Goal: Information Seeking & Learning: Learn about a topic

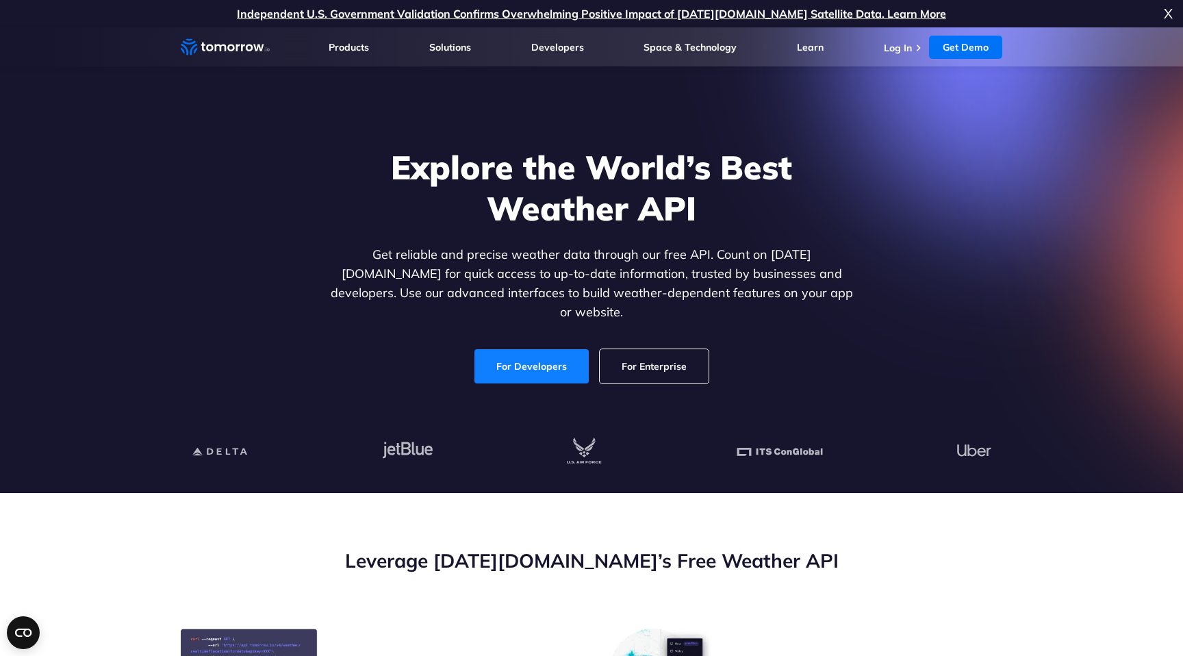
click at [522, 349] on link "For Developers" at bounding box center [531, 366] width 114 height 34
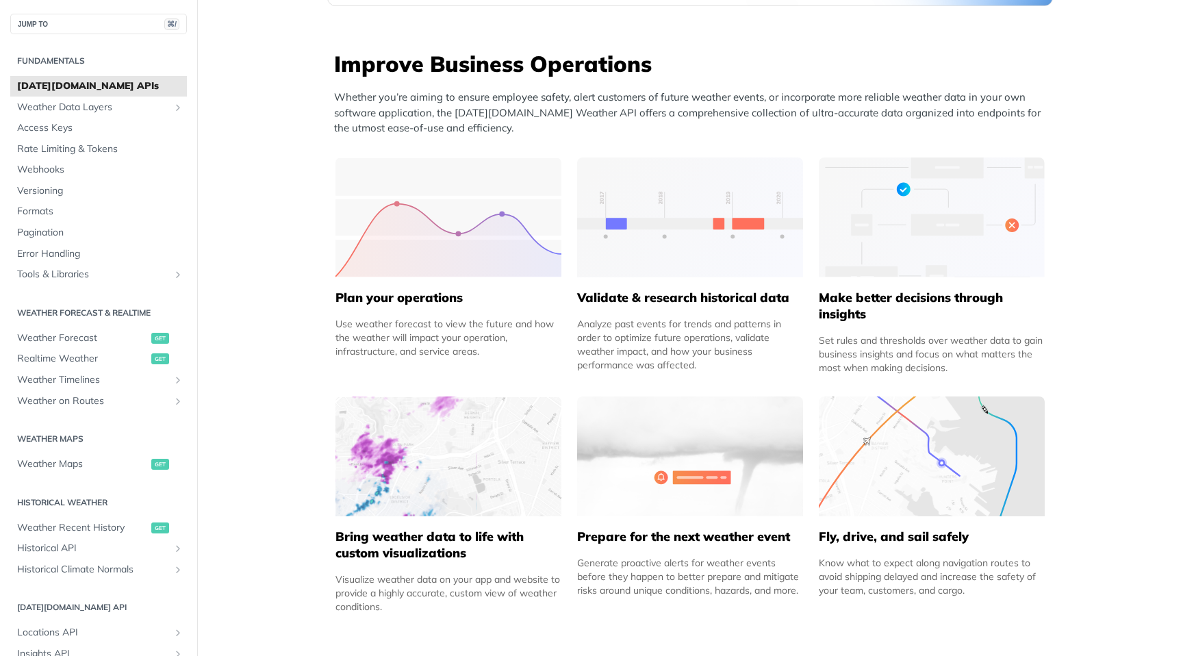
scroll to position [521, 0]
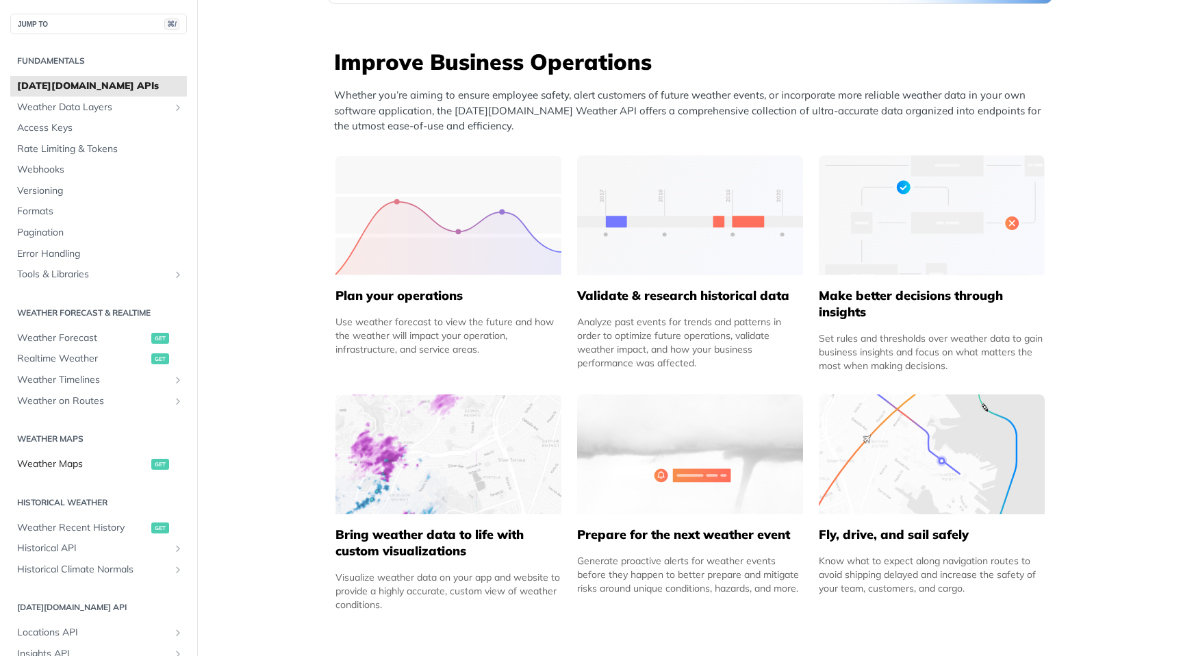
click at [59, 463] on span "Weather Maps" at bounding box center [82, 464] width 131 height 14
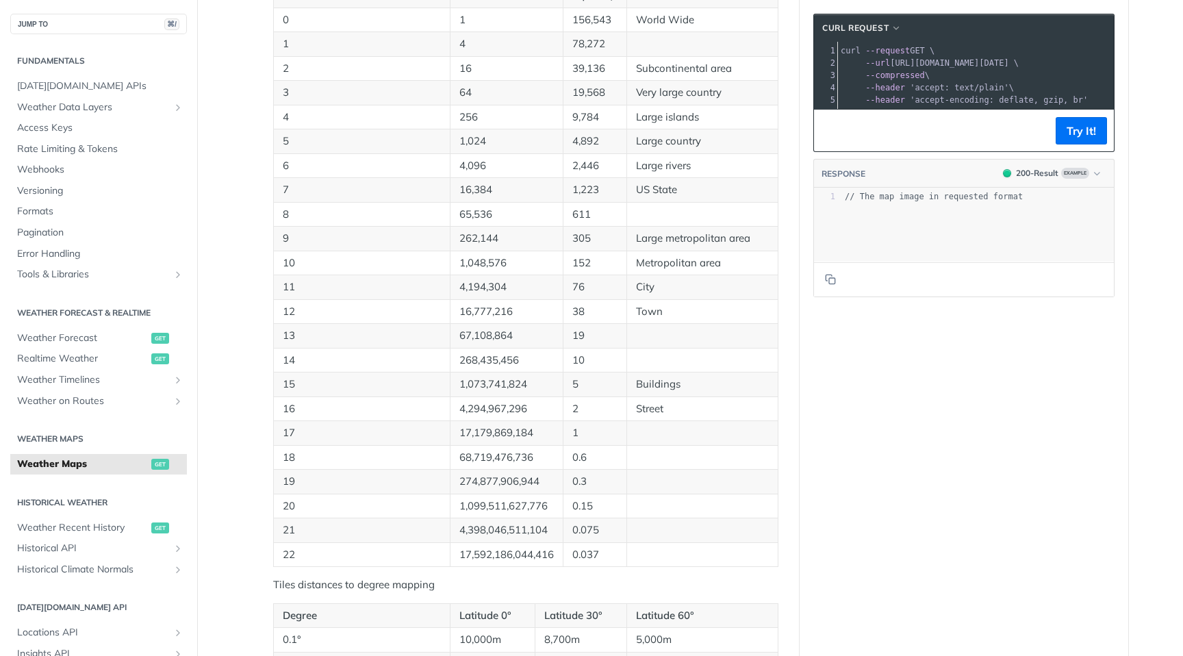
scroll to position [589, 0]
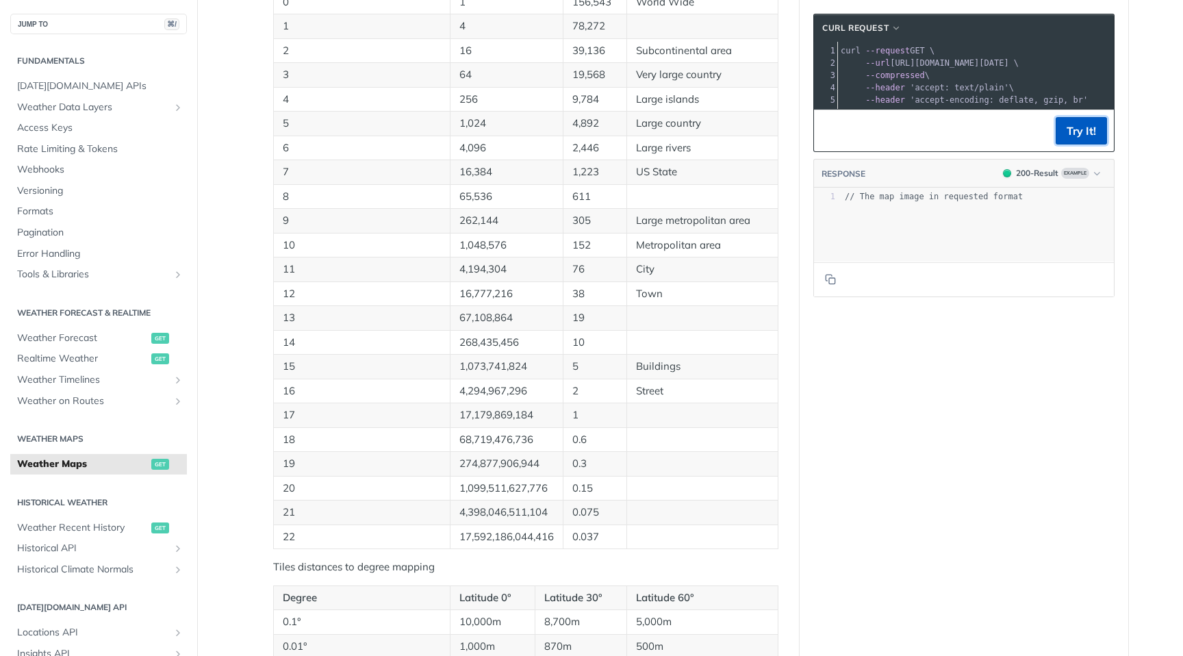
click at [1071, 129] on button "Try It!" at bounding box center [1081, 130] width 51 height 27
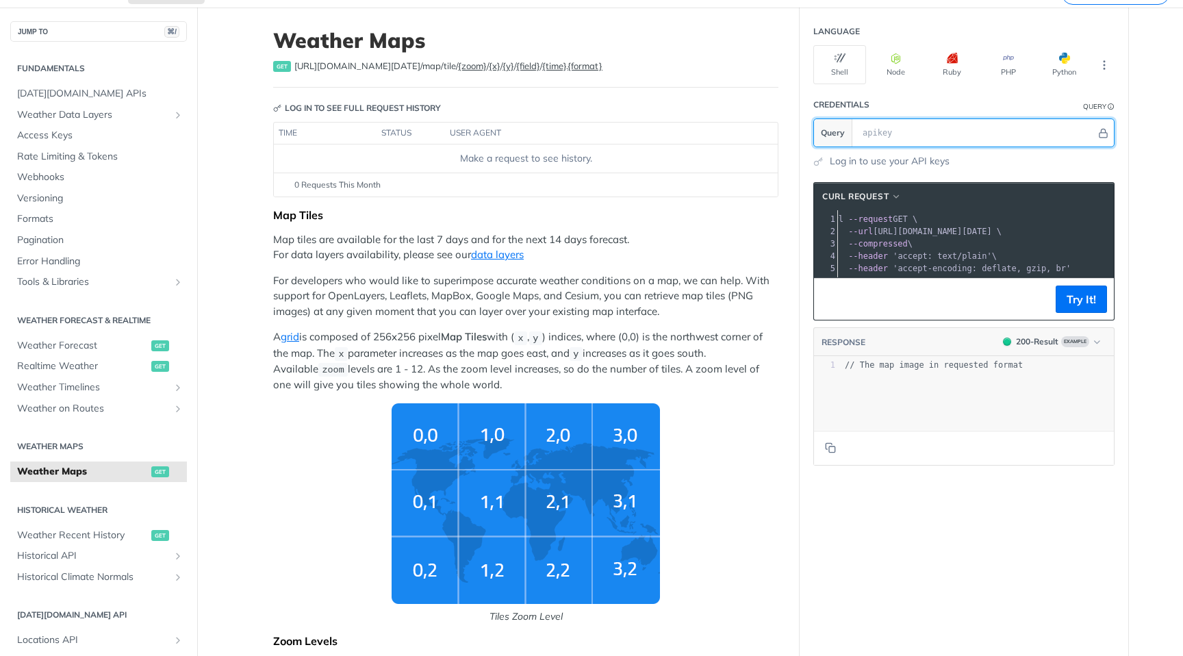
scroll to position [73, 0]
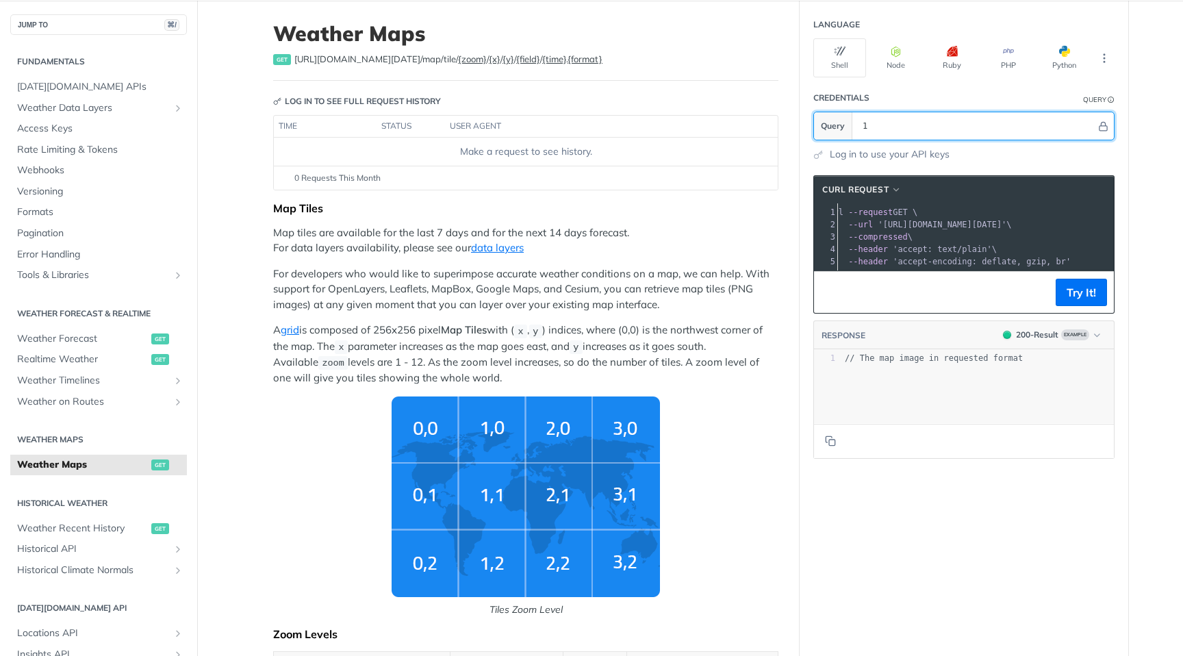
type input "1"
click at [1088, 305] on footer "Try It!" at bounding box center [964, 292] width 300 height 42
click at [1086, 285] on button "Try It!" at bounding box center [1081, 292] width 51 height 27
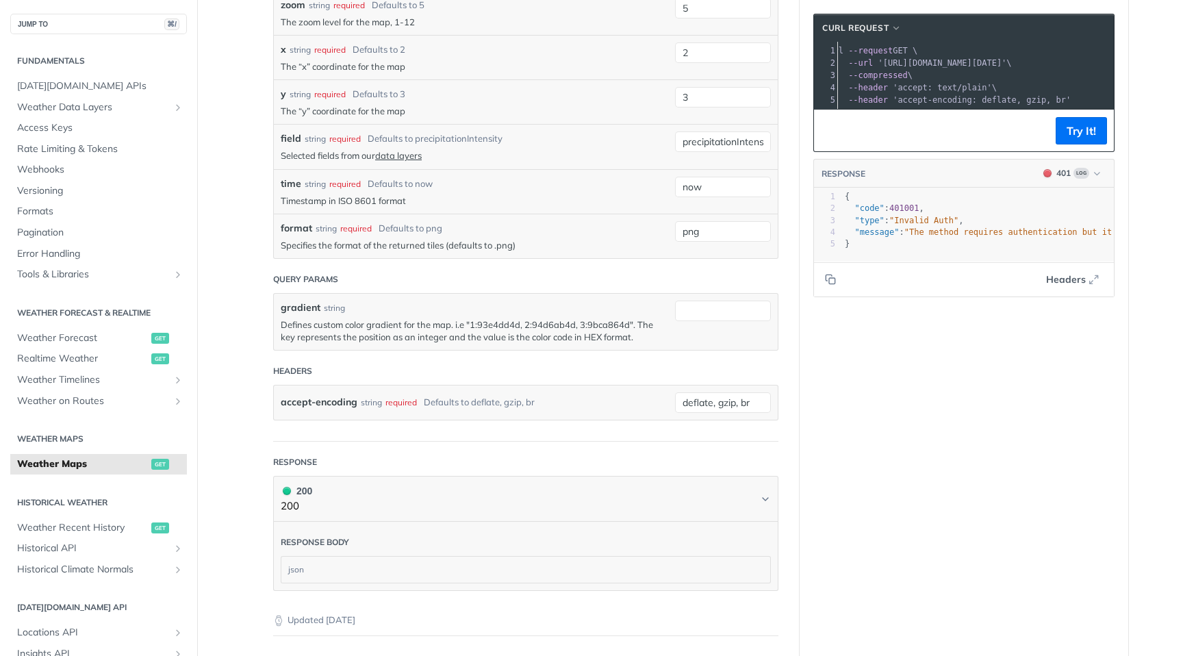
scroll to position [1648, 0]
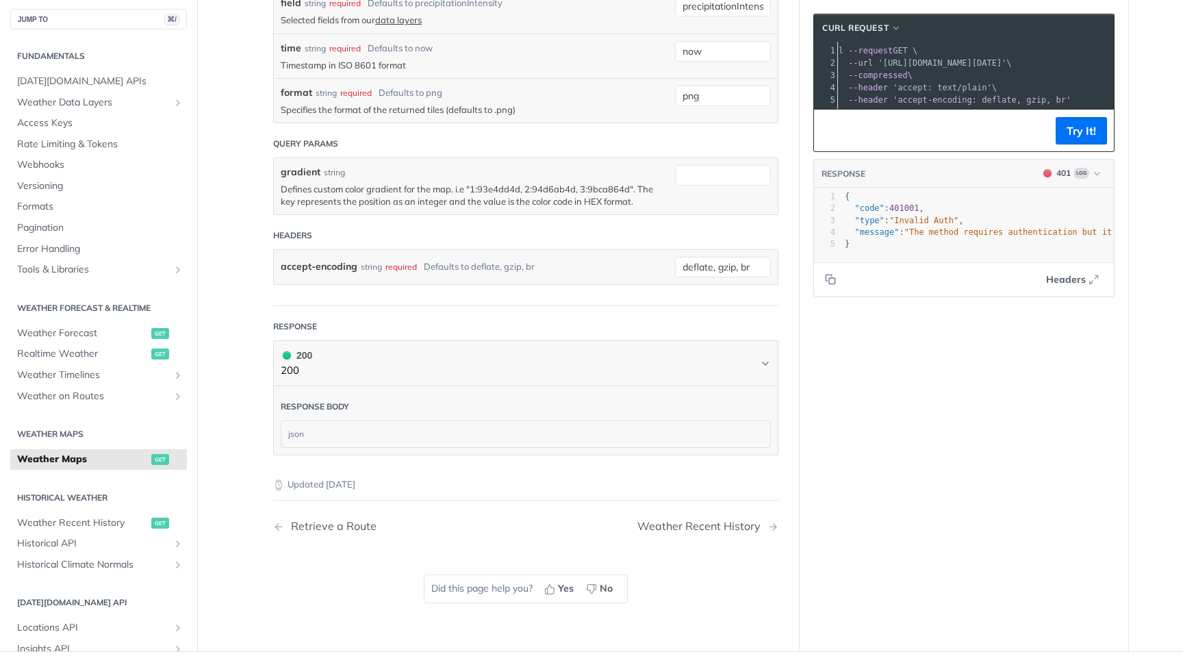
click at [570, 428] on div "json" at bounding box center [525, 434] width 489 height 26
click at [305, 436] on div "json" at bounding box center [525, 434] width 489 height 26
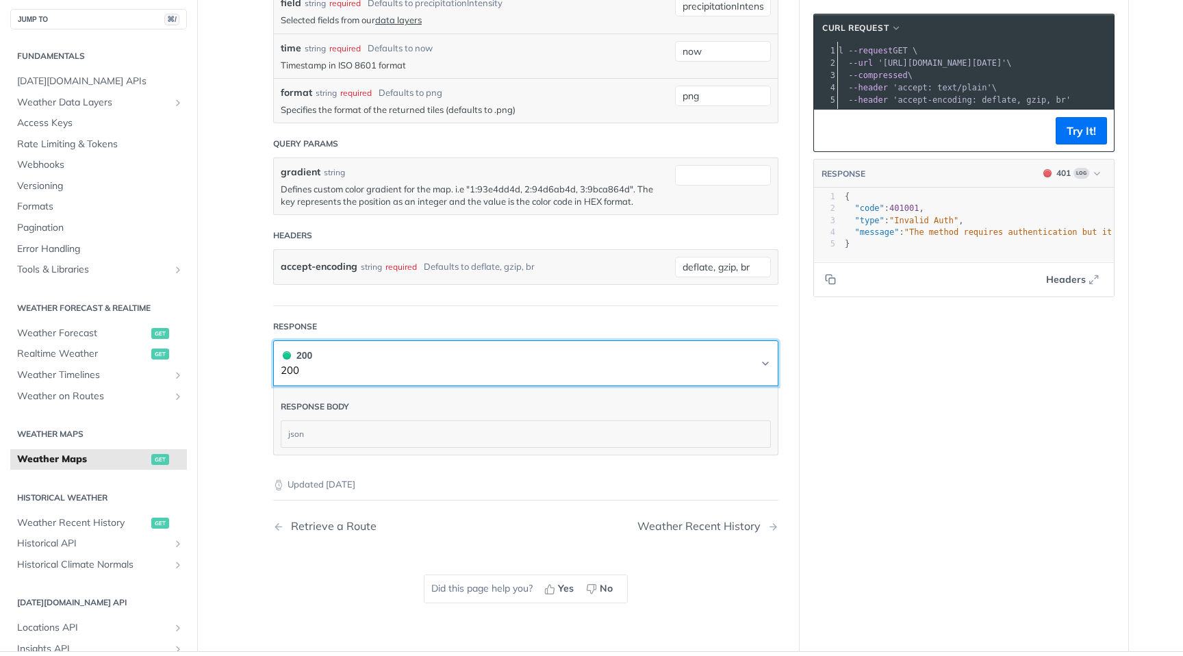
click at [767, 363] on icon "Chevron" at bounding box center [765, 363] width 11 height 11
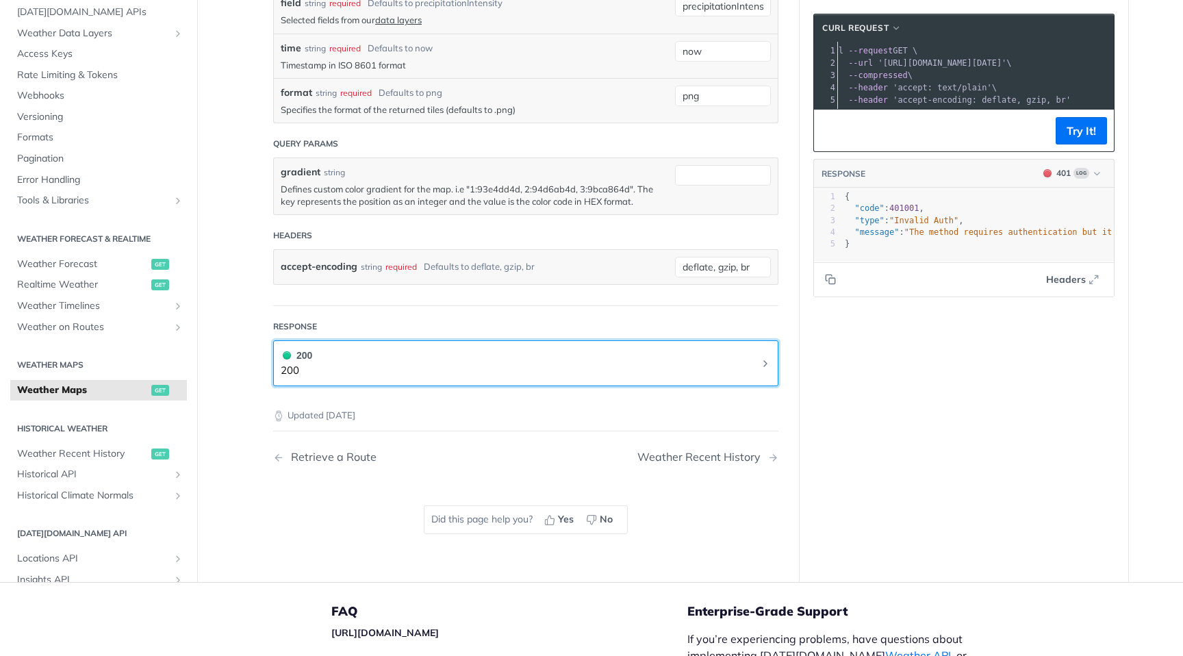
click at [767, 363] on icon "Chevron" at bounding box center [765, 363] width 11 height 11
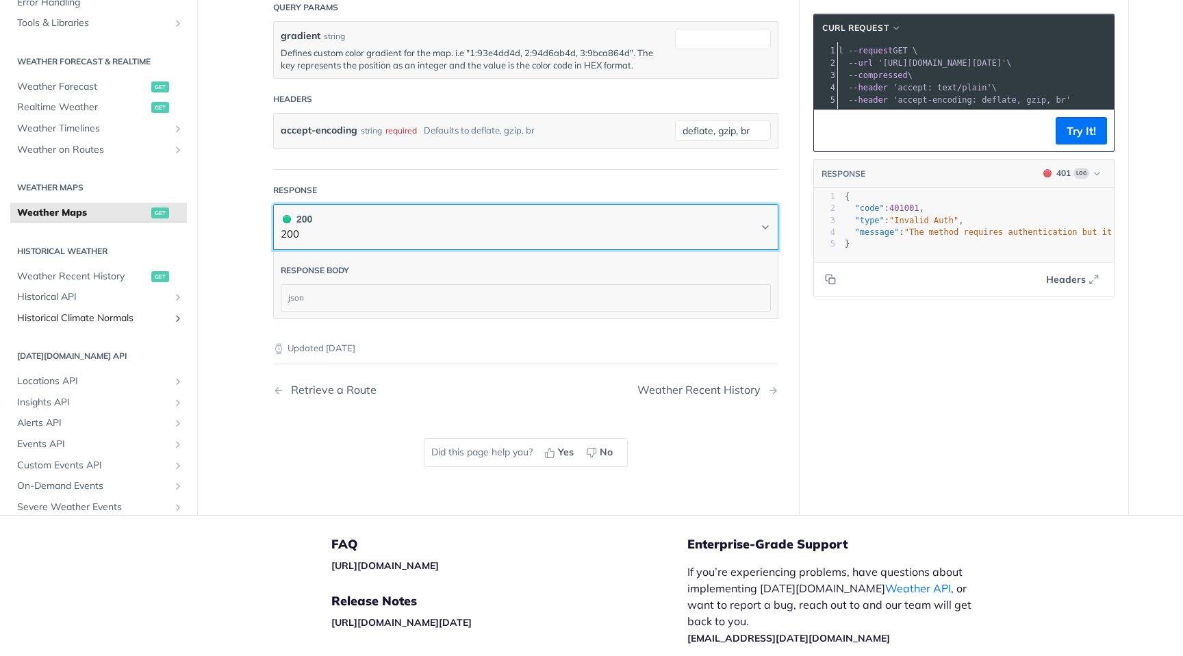
scroll to position [98, 0]
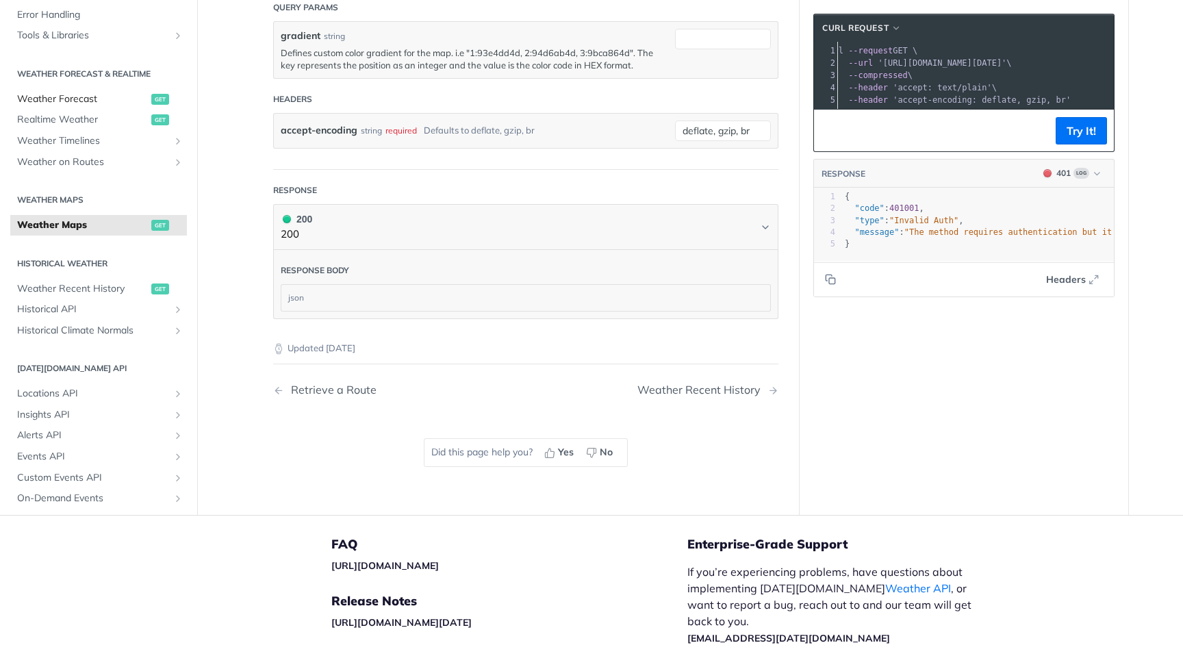
click at [92, 93] on span "Weather Forecast" at bounding box center [82, 99] width 131 height 14
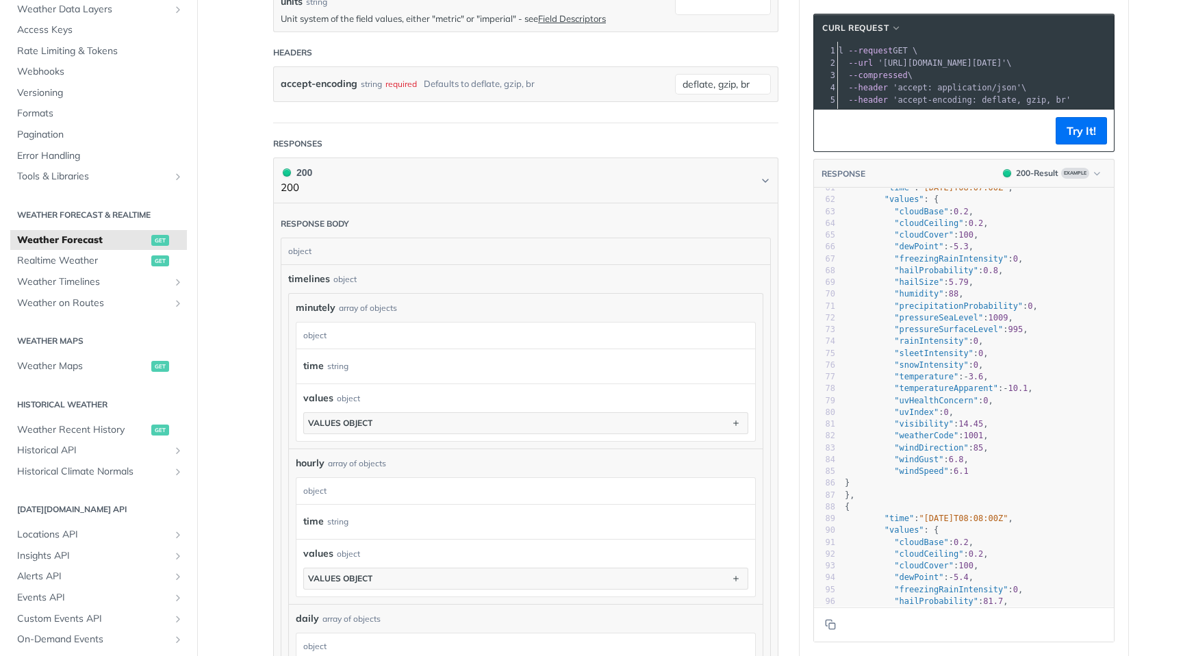
scroll to position [719, 0]
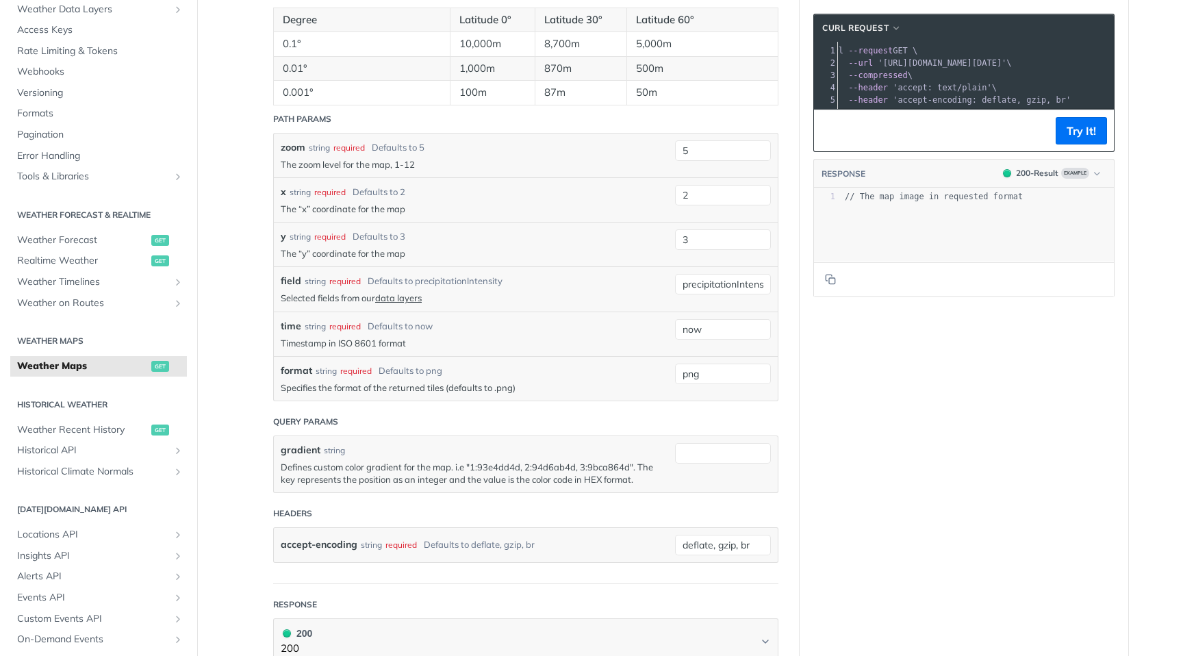
scroll to position [1284, 0]
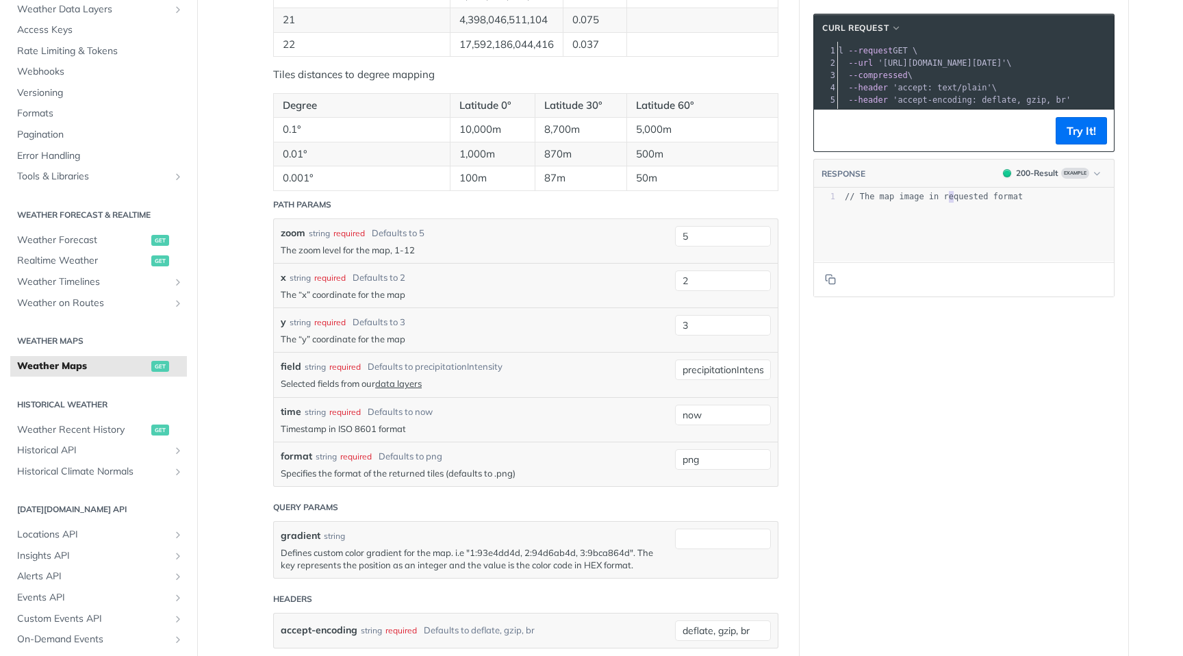
type textarea "in r"
drag, startPoint x: 955, startPoint y: 201, endPoint x: 929, endPoint y: 201, distance: 26.0
click at [929, 201] on pre "// The map image in requested format" at bounding box center [978, 197] width 272 height 12
click at [903, 200] on span "// The map image in requested format" at bounding box center [934, 197] width 178 height 10
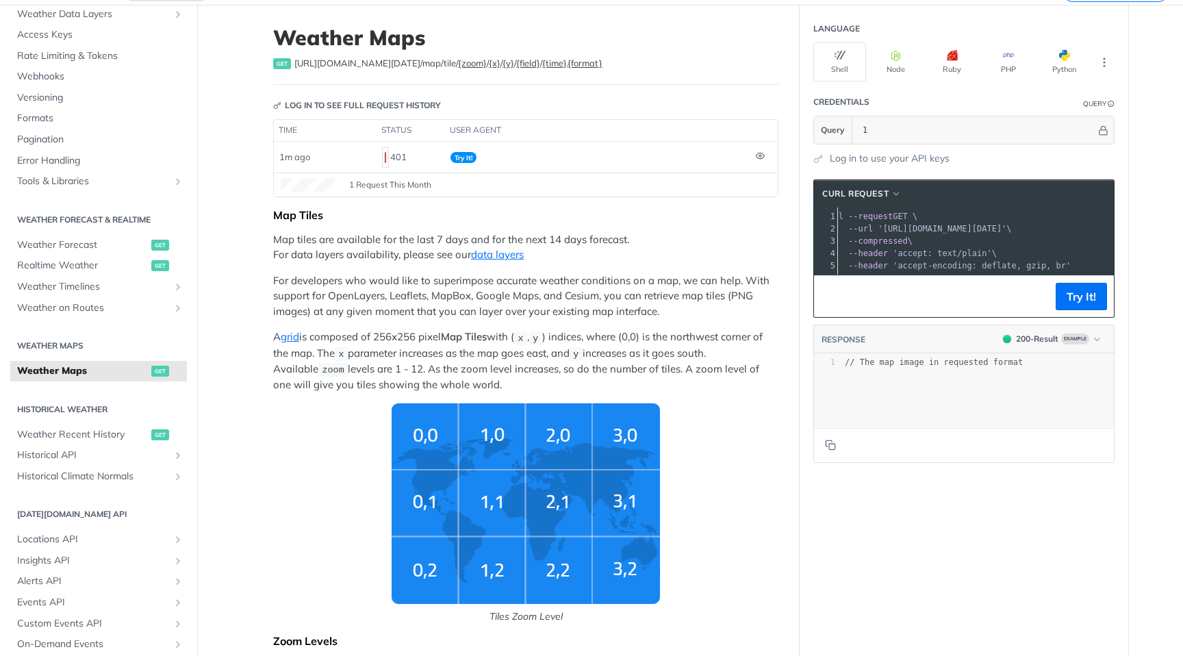
scroll to position [0, 0]
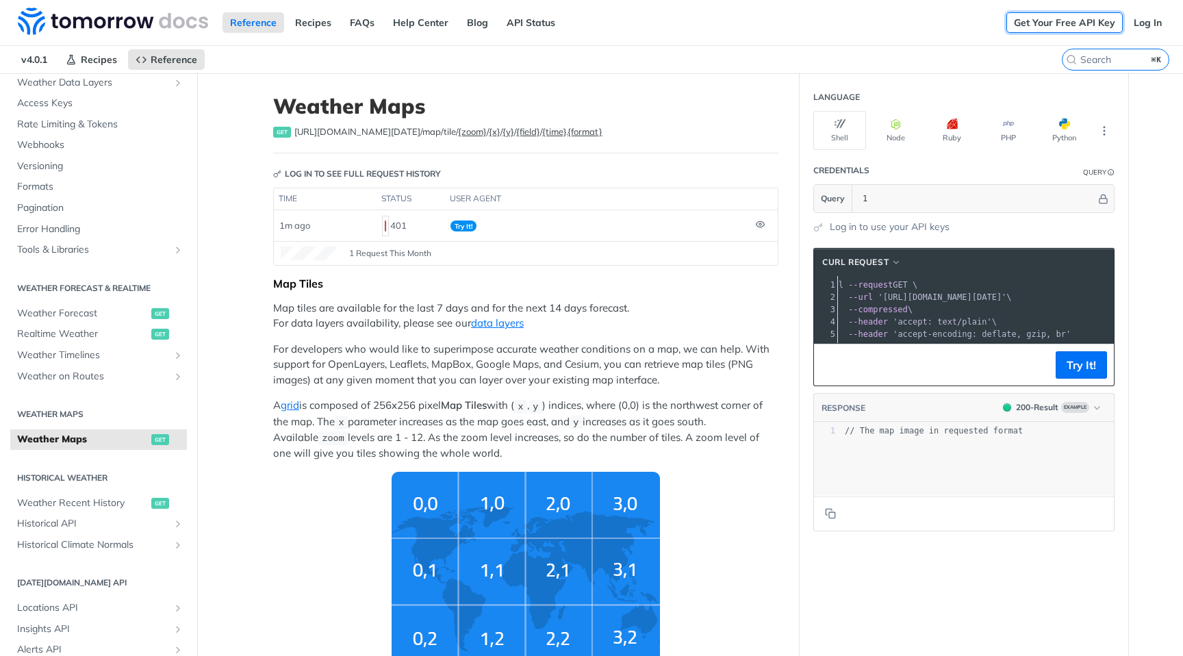
click at [1080, 24] on link "Get Your Free API Key" at bounding box center [1064, 22] width 116 height 21
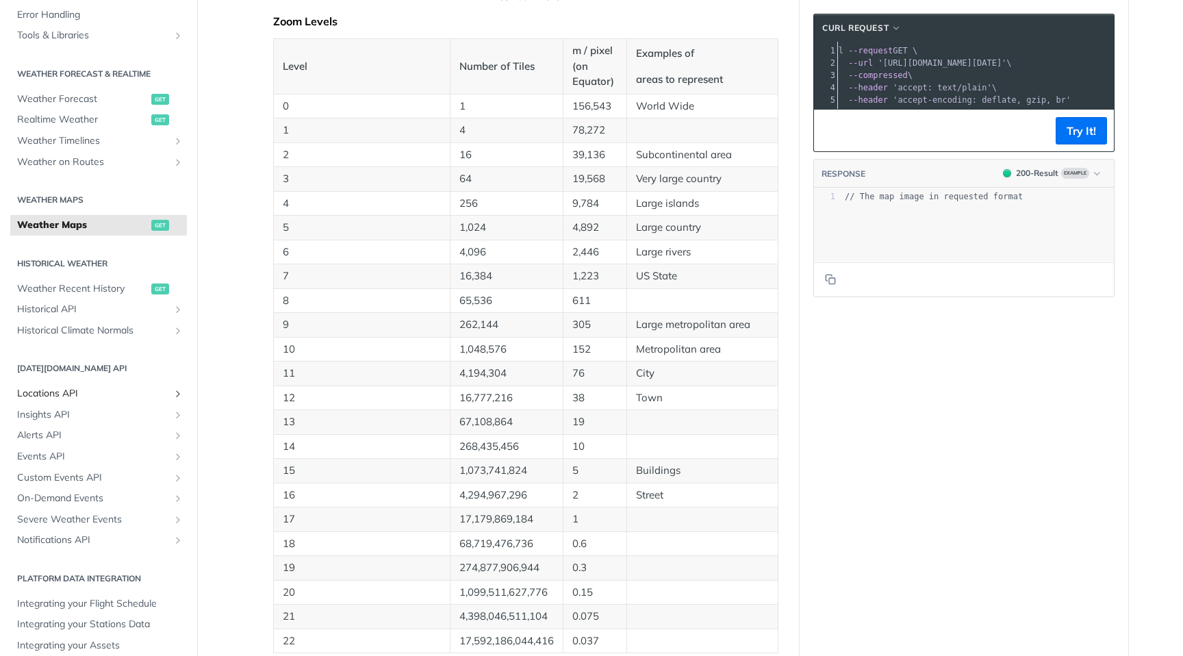
scroll to position [253, 0]
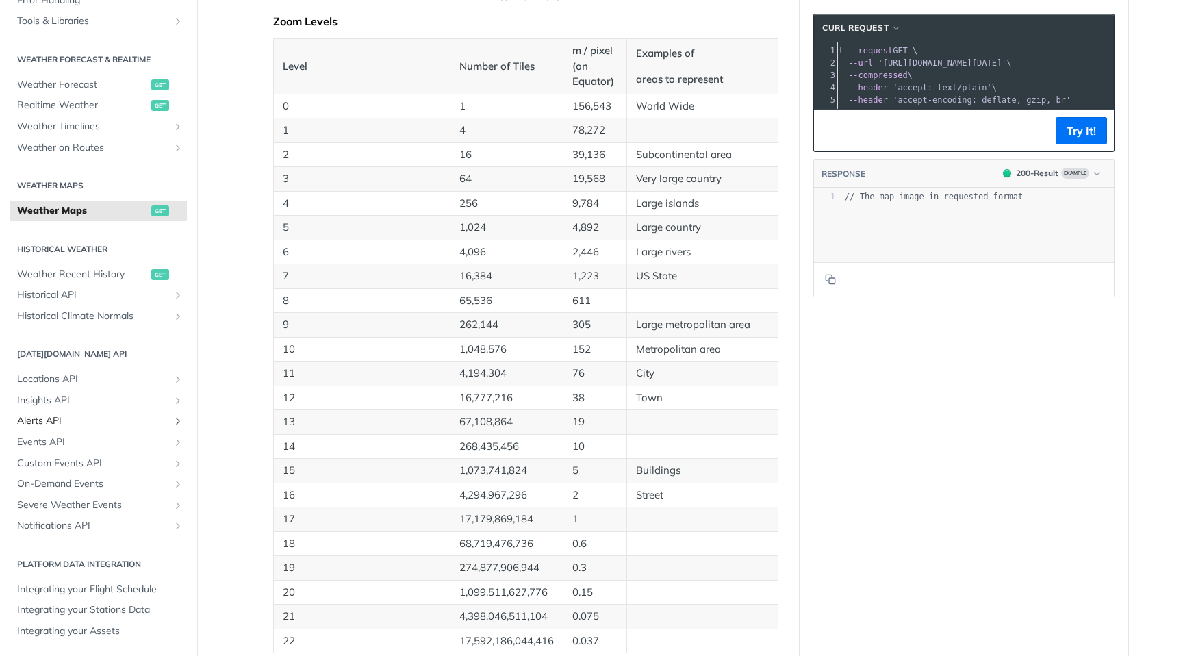
click at [53, 422] on span "Alerts API" at bounding box center [93, 421] width 152 height 14
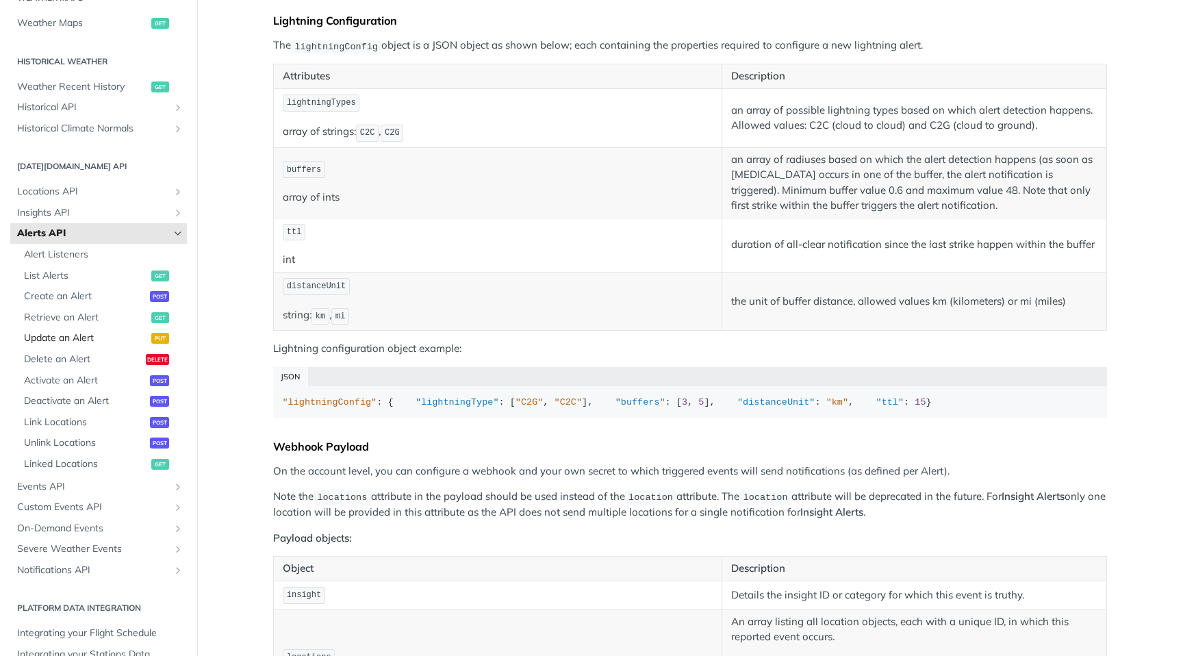
scroll to position [454, 0]
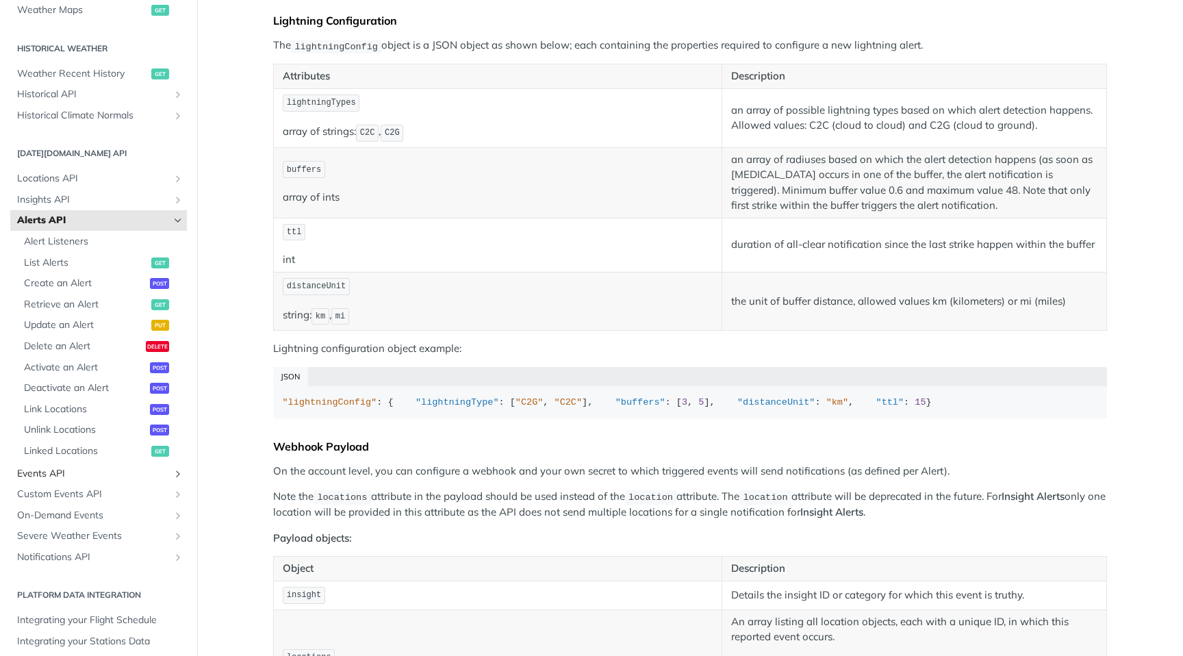
click at [73, 476] on span "Events API" at bounding box center [93, 474] width 152 height 14
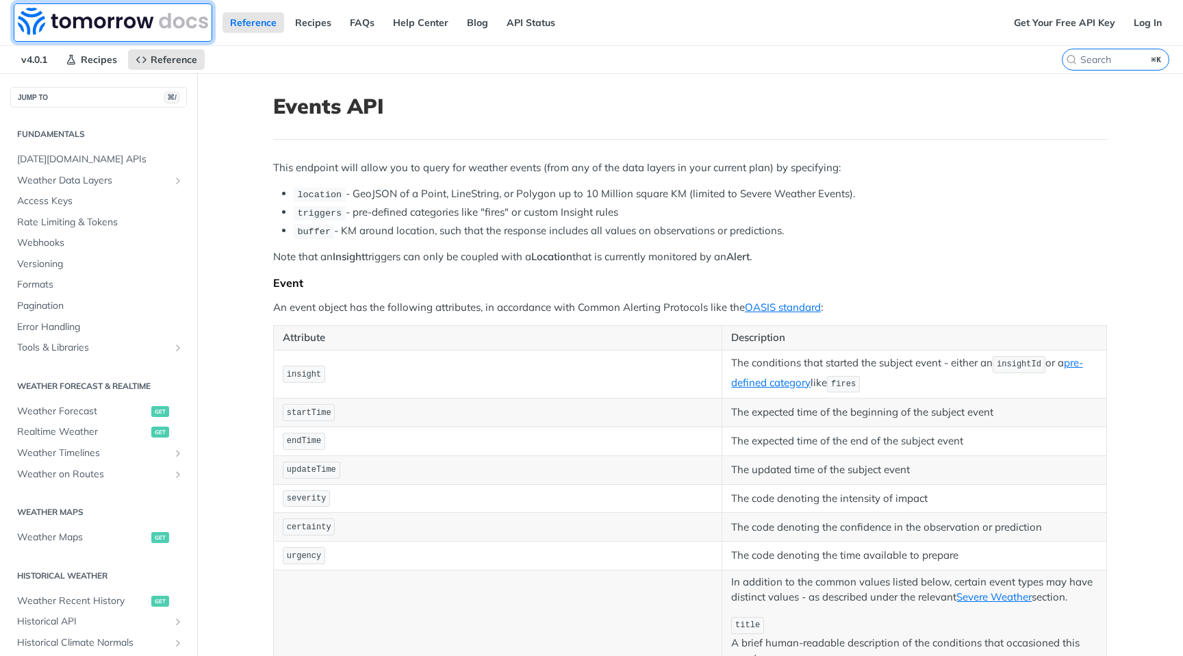
click at [88, 5] on link at bounding box center [113, 22] width 199 height 38
